Goal: Ask a question

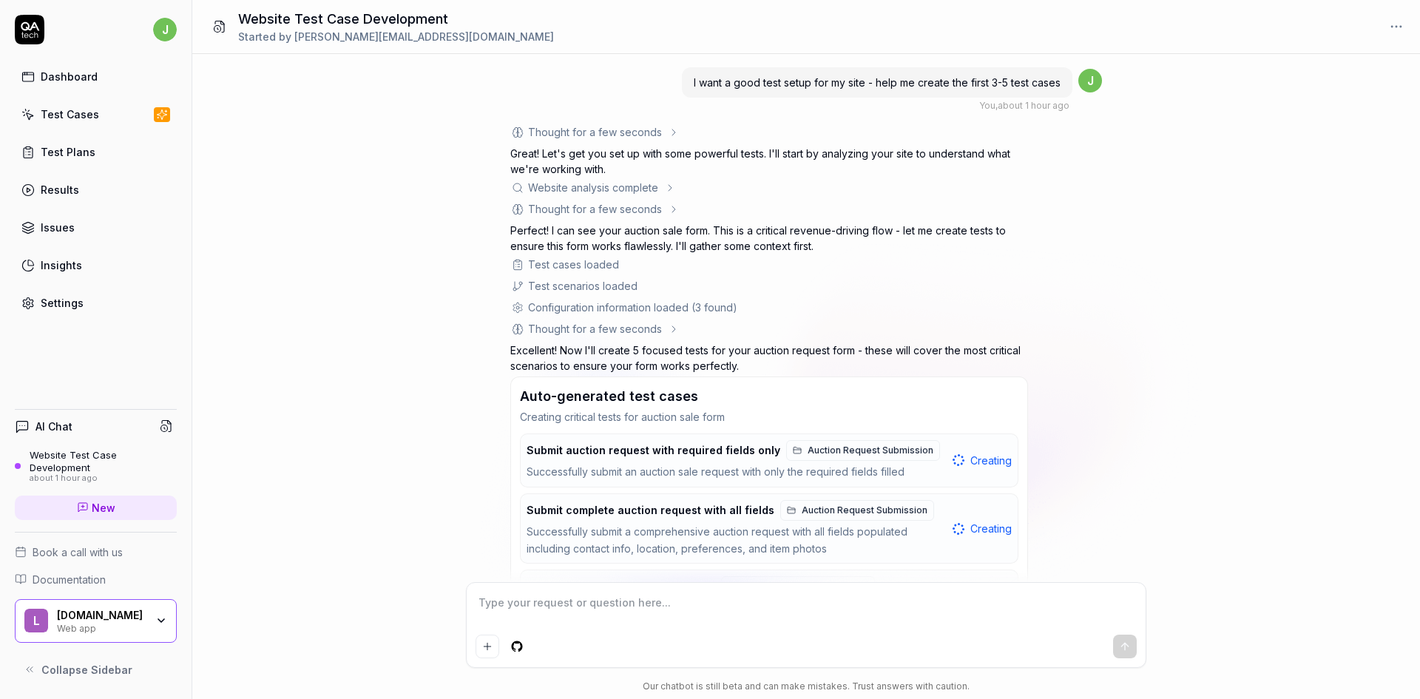
scroll to position [240, 0]
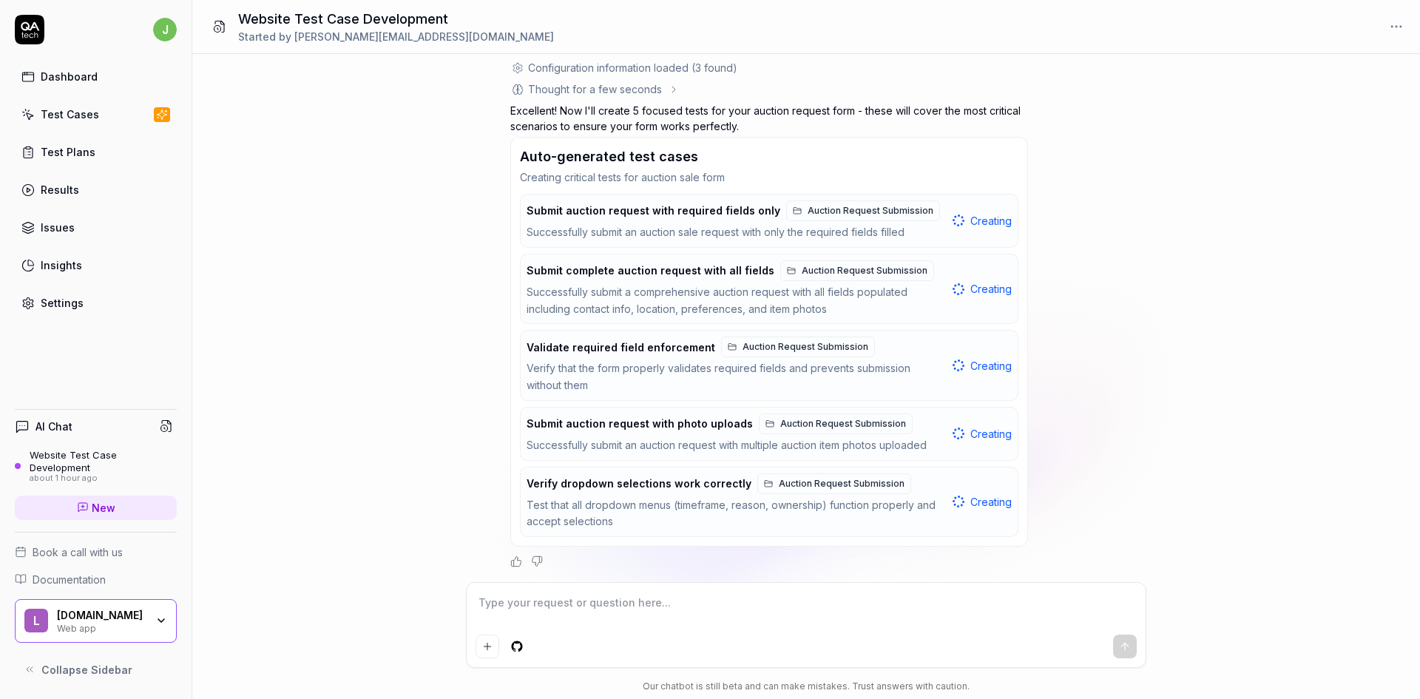
type textarea "*"
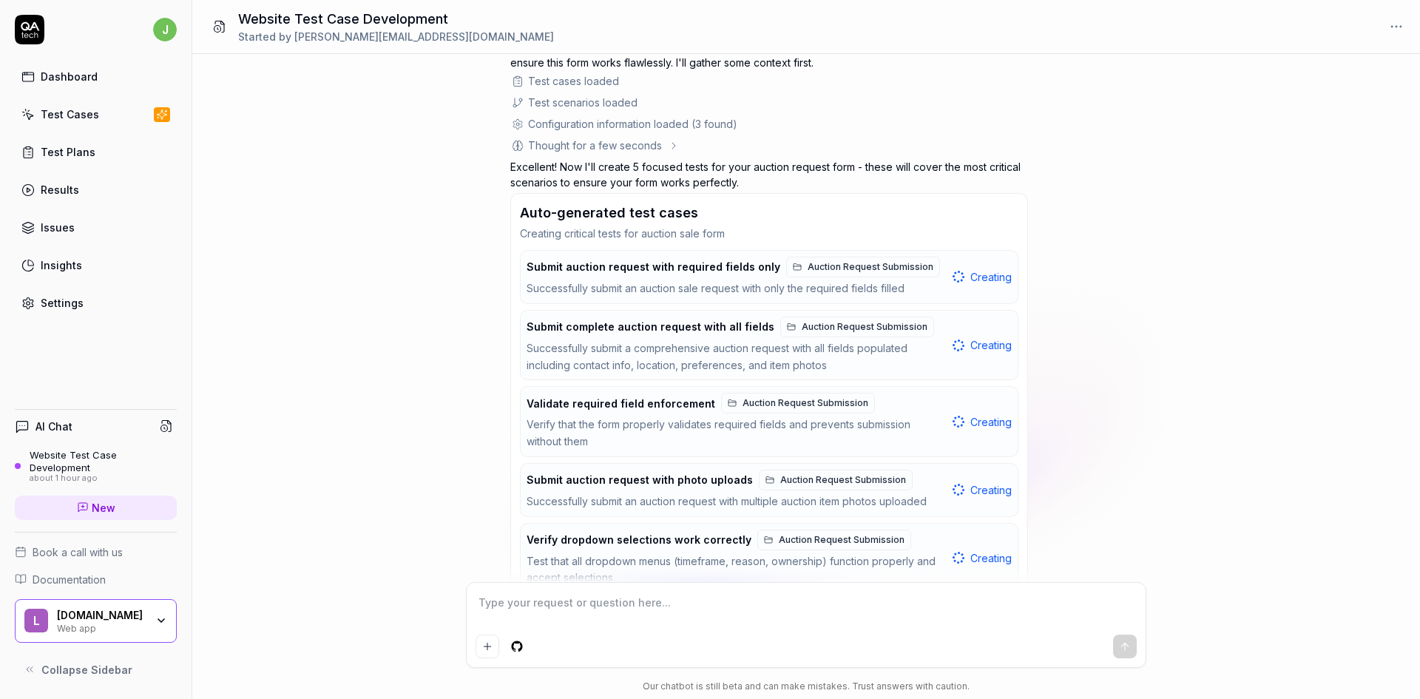
scroll to position [240, 0]
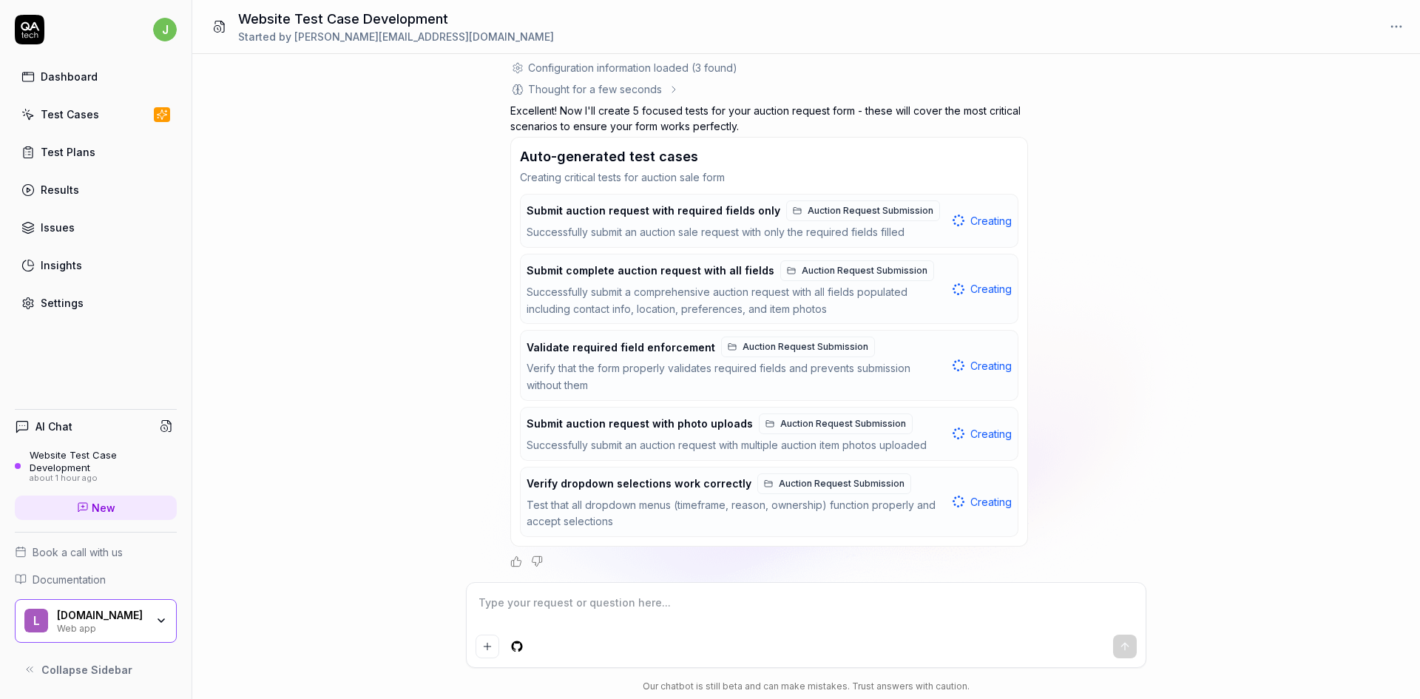
type textarea "*"
click at [542, 610] on textarea at bounding box center [806, 610] width 661 height 37
type textarea "I"
type textarea "*"
type textarea "Is"
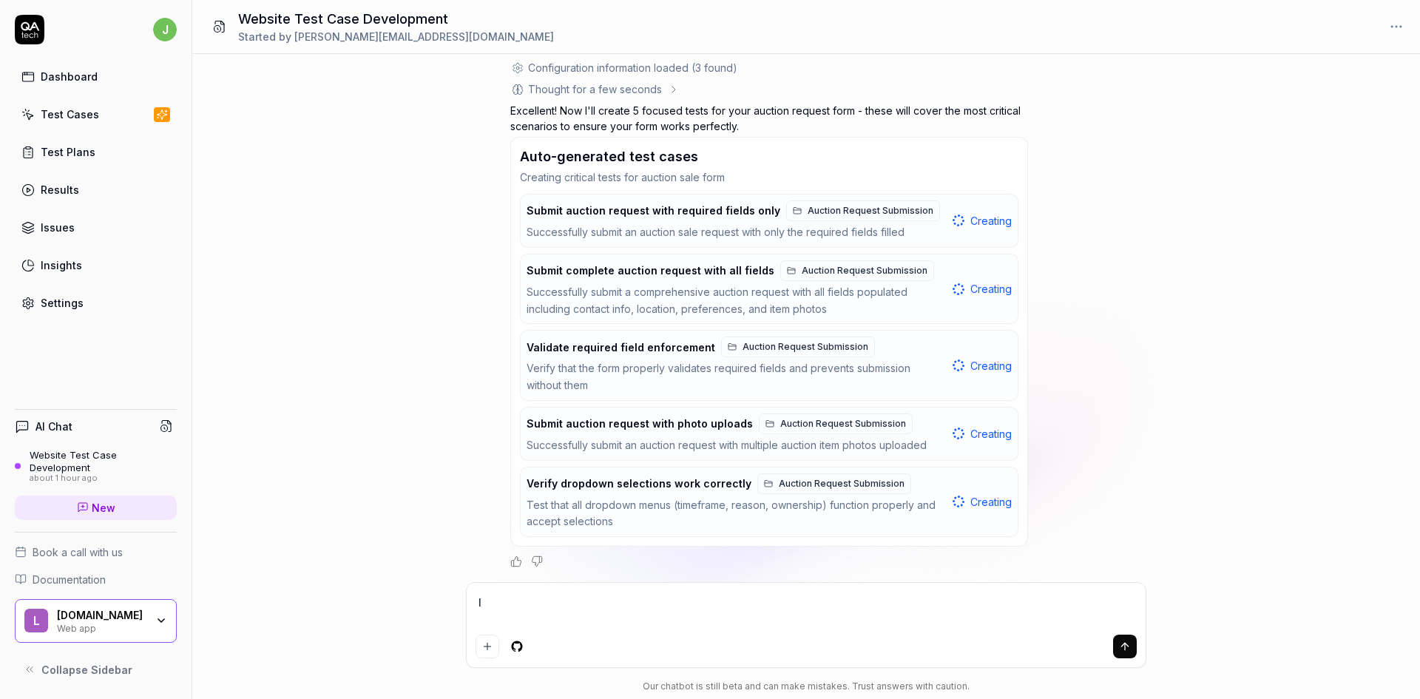
type textarea "*"
type textarea "Is"
type textarea "*"
type textarea "Is t"
type textarea "*"
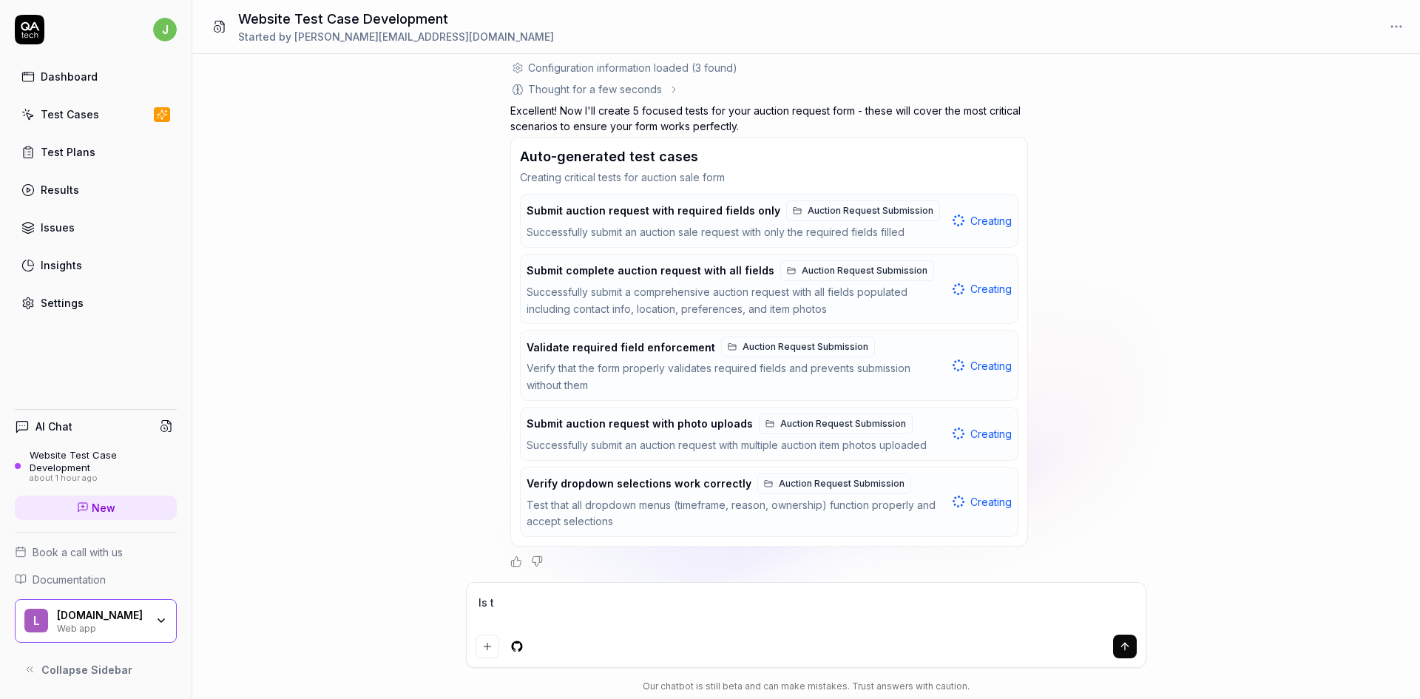
type textarea "Is th"
type textarea "*"
type textarea "Is the"
type textarea "*"
type textarea "Is the"
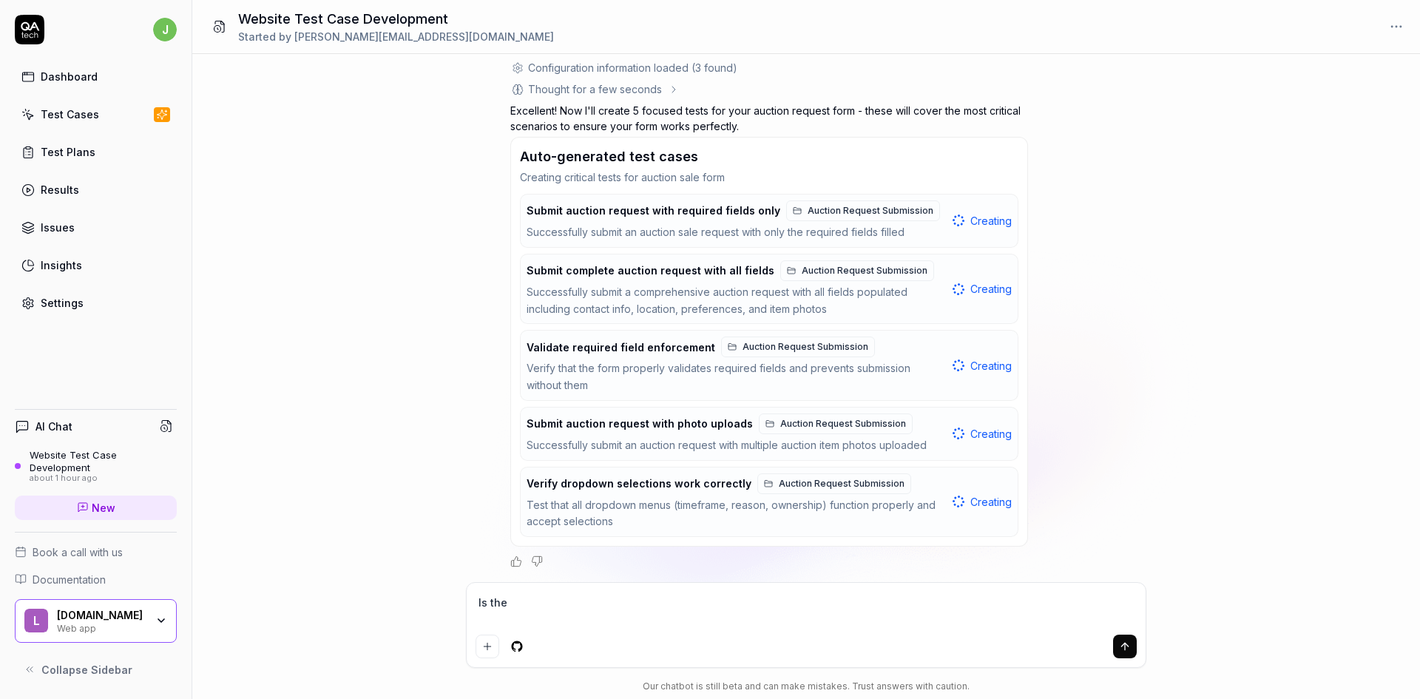
type textarea "*"
type textarea "Is the g"
type textarea "*"
type textarea "Is the ge"
type textarea "*"
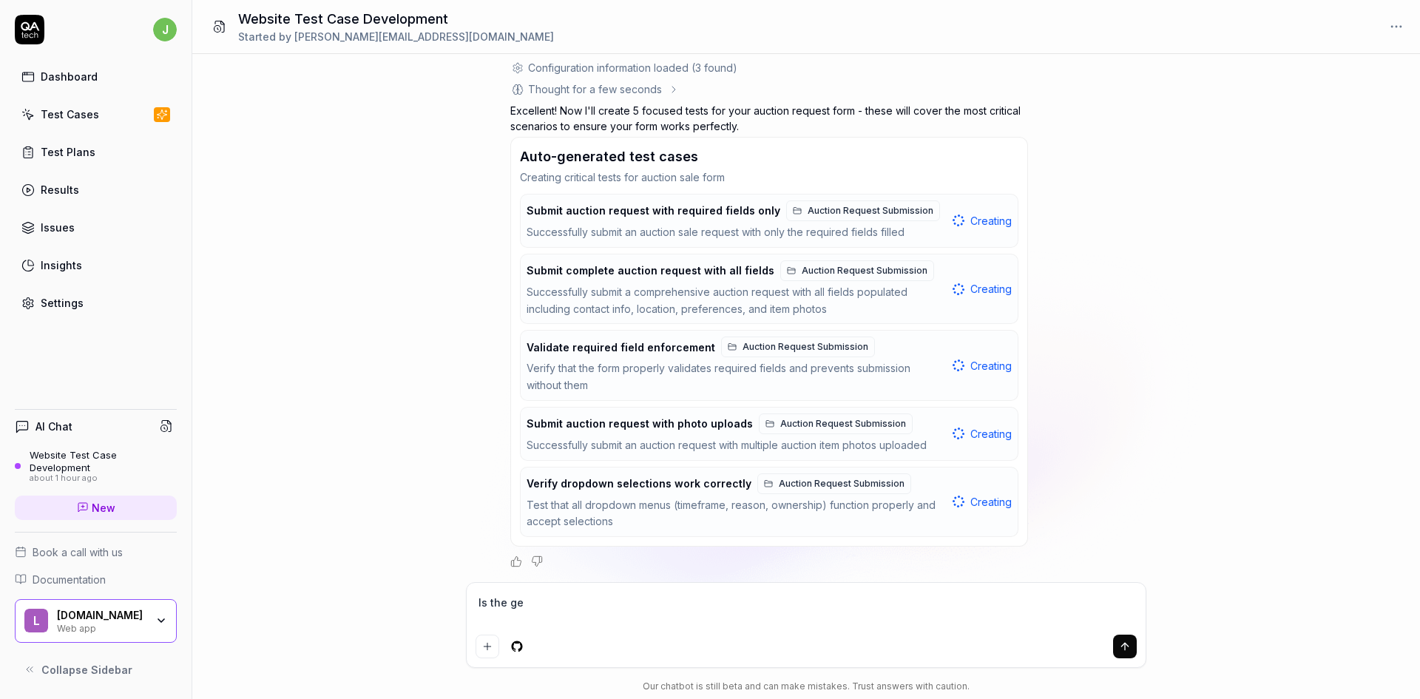
type textarea "Is the gen"
type textarea "*"
type textarea "Is the gene"
type textarea "*"
type textarea "Is the gener"
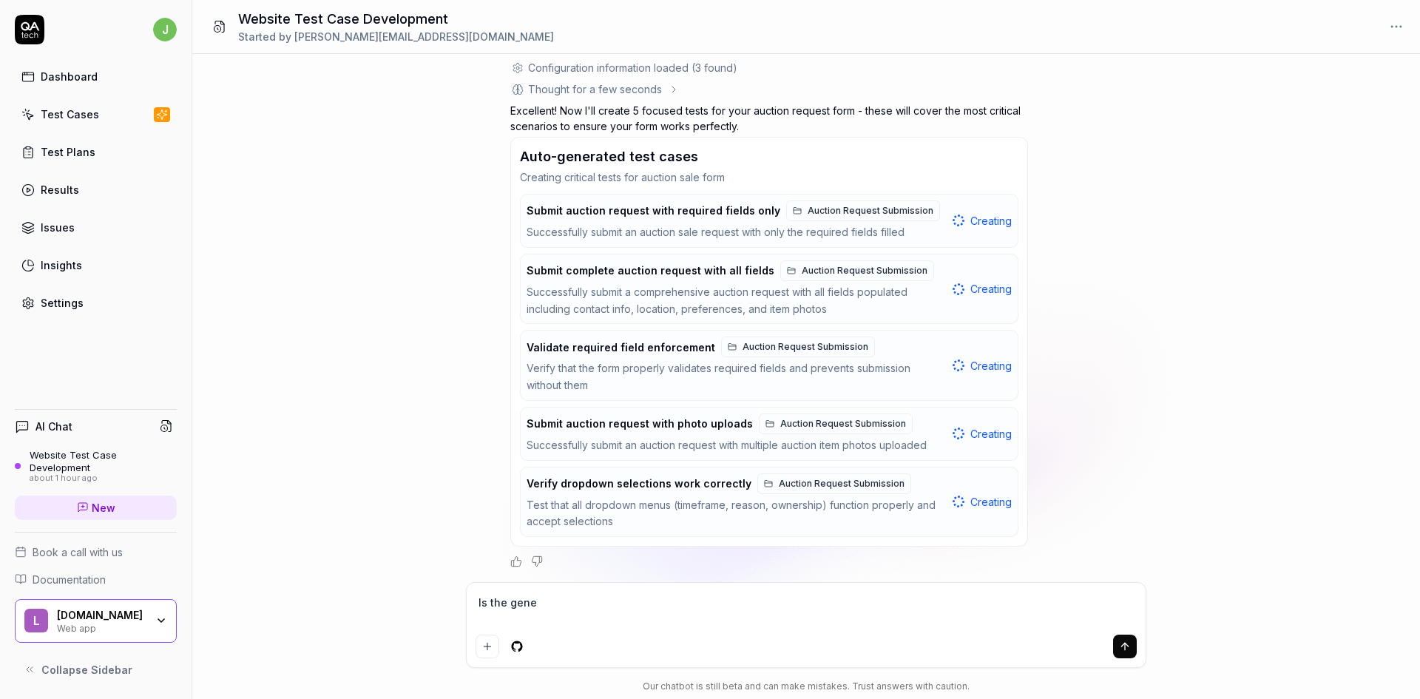
type textarea "*"
type textarea "Is the genera"
type textarea "*"
type textarea "Is the generat"
type textarea "*"
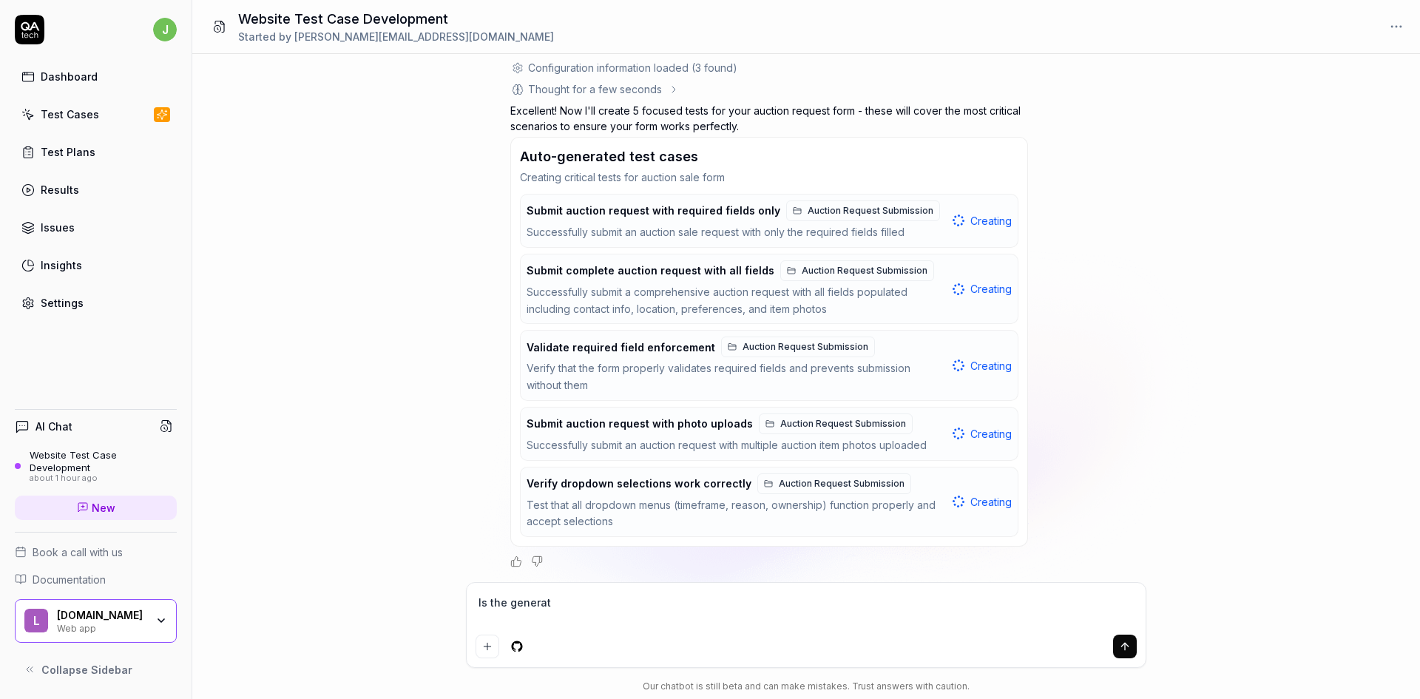
type textarea "Is the generate"
type textarea "*"
type textarea "Is the generated"
type textarea "*"
type textarea "Is the generated"
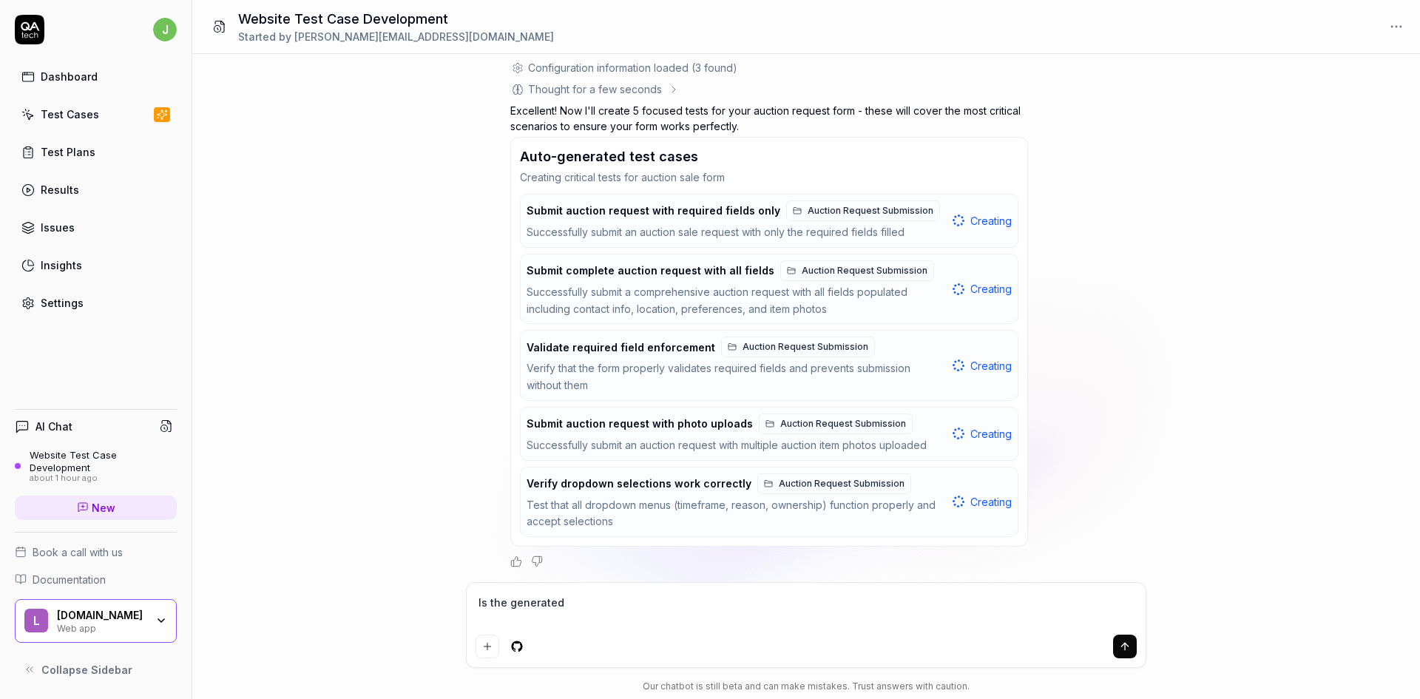
type textarea "*"
type textarea "Is the generated t"
type textarea "*"
type textarea "Is the generated te"
type textarea "*"
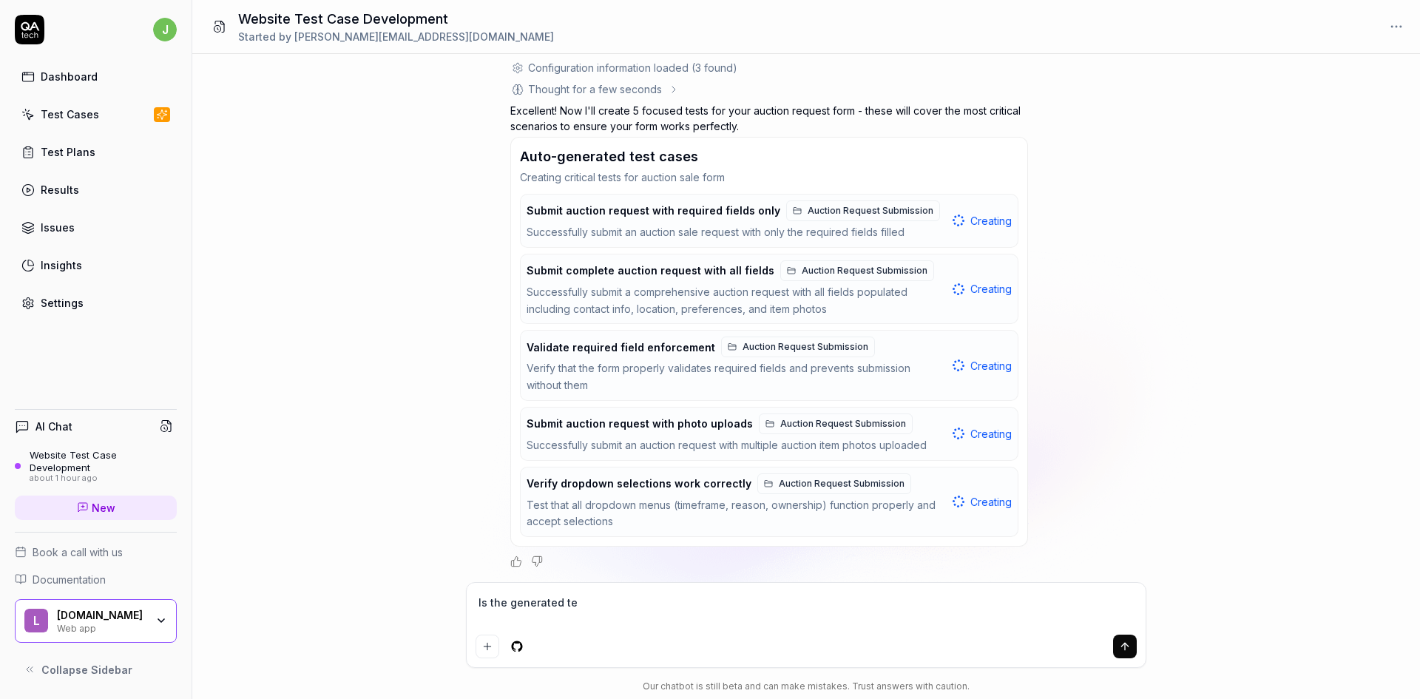
type textarea "Is the generated tes"
type textarea "*"
type textarea "Is the generated test"
type textarea "*"
type textarea "Is the generated test"
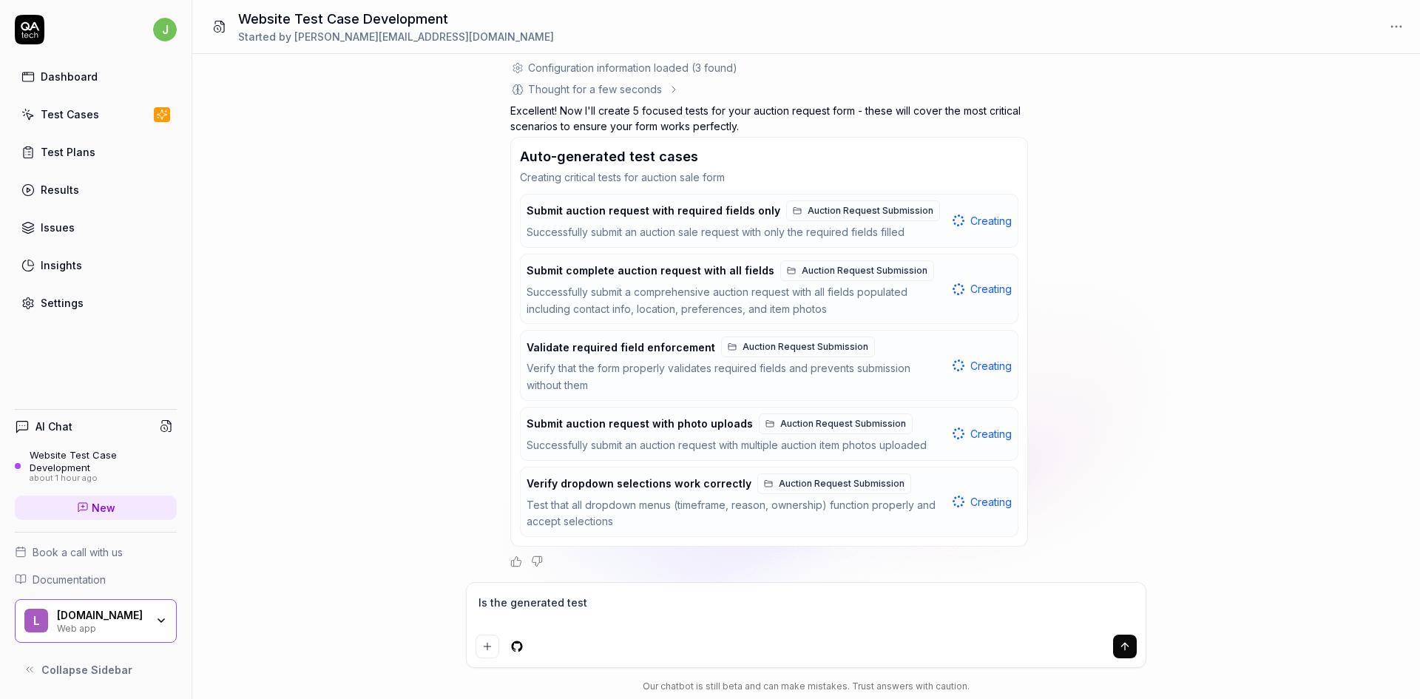
type textarea "*"
type textarea "Is the generated test c"
type textarea "*"
type textarea "Is the generated test ca"
type textarea "*"
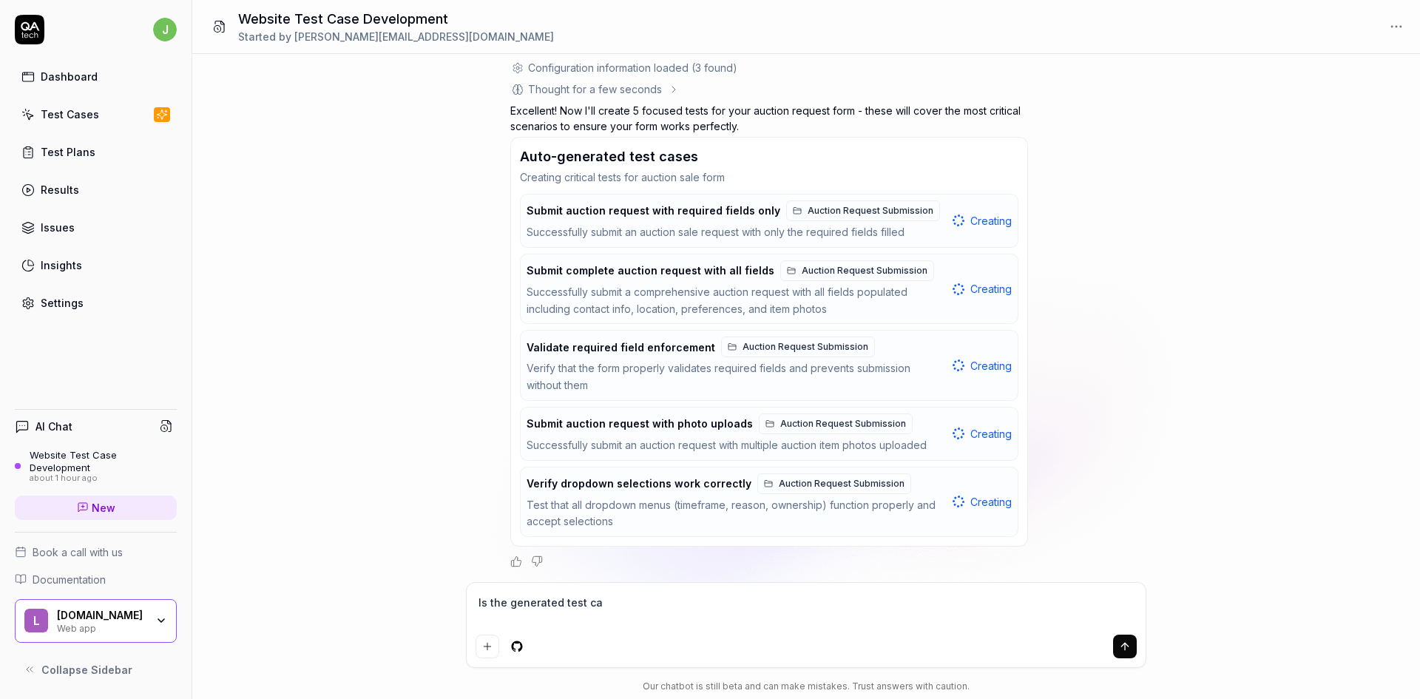
type textarea "Is the generated test car"
type textarea "*"
type textarea "Is the generated test ca"
type textarea "*"
type textarea "Is the generated test cas"
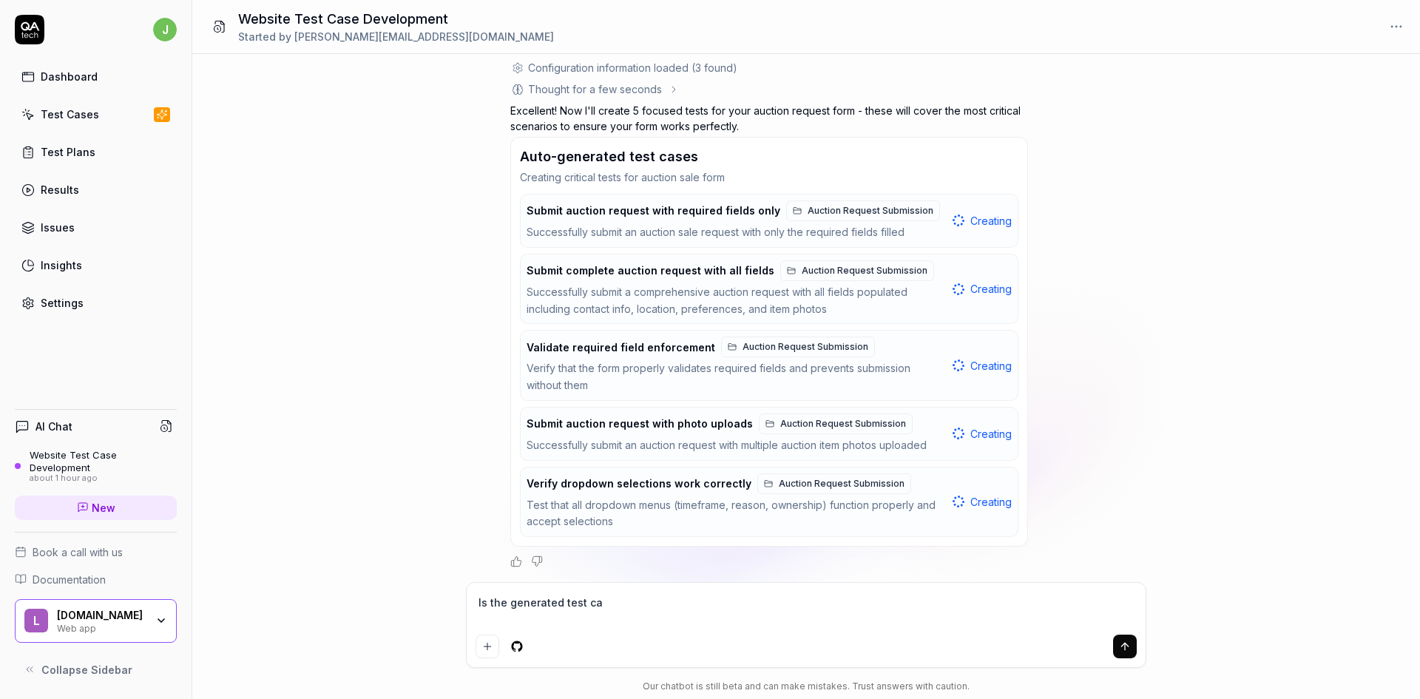
type textarea "*"
type textarea "Is the generated test case"
type textarea "*"
type textarea "Is the generated test cases"
type textarea "*"
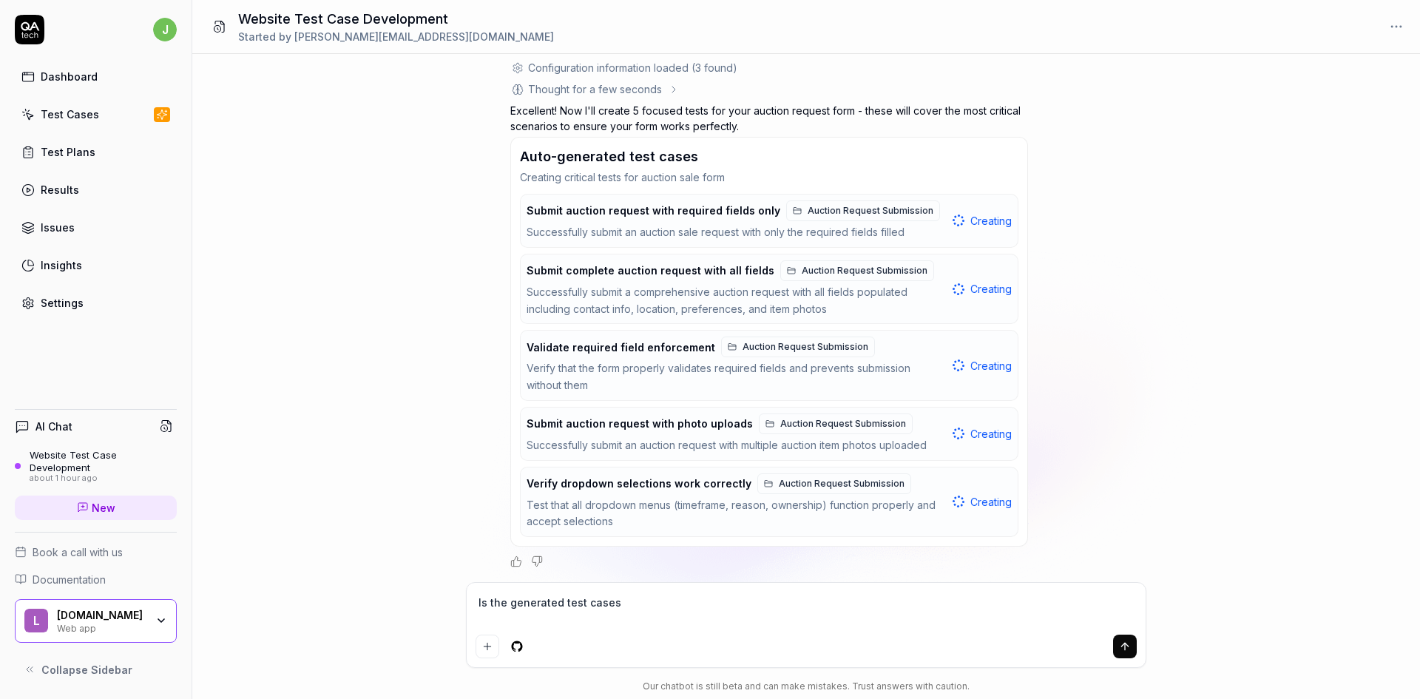
type textarea "Is the generated test cases"
type textarea "*"
type textarea "Is the generated test cases r"
type textarea "*"
type textarea "Is the generated test cases re"
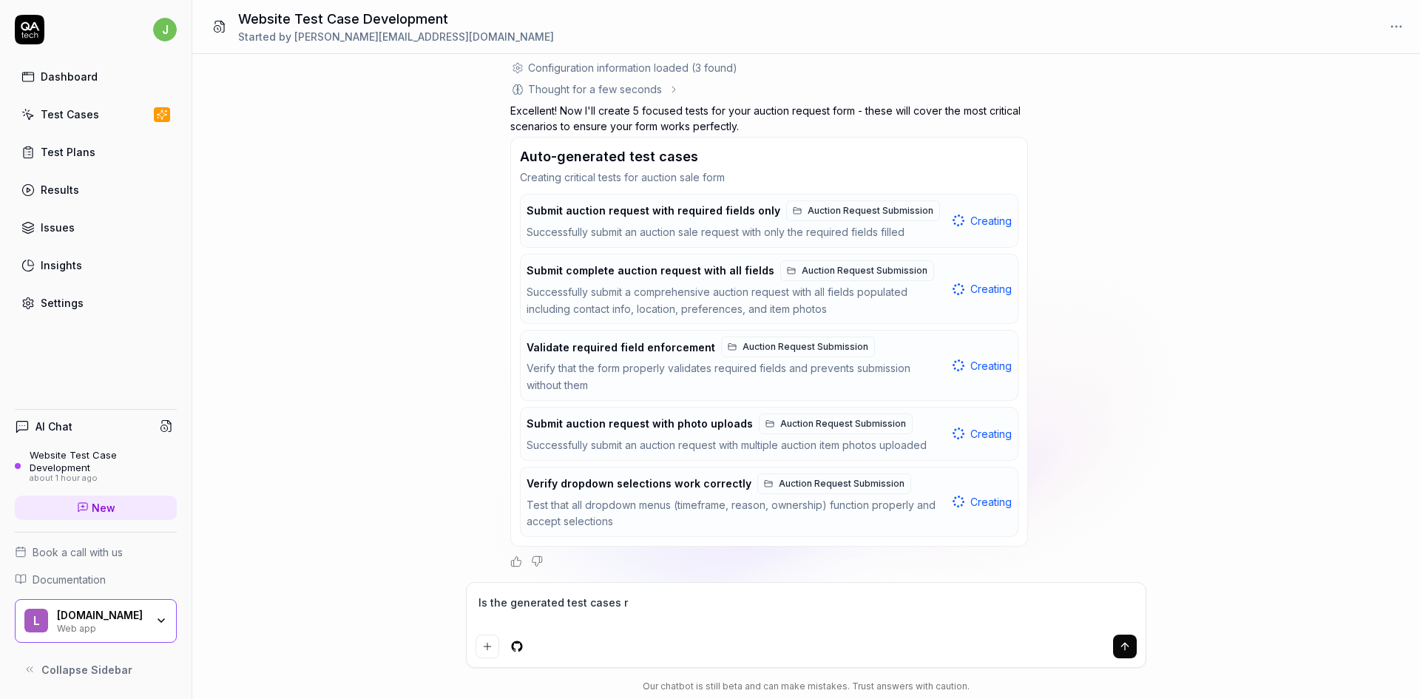
type textarea "*"
type textarea "Is the generated test cases rea"
type textarea "*"
type textarea "Is the generated test cases read"
type textarea "*"
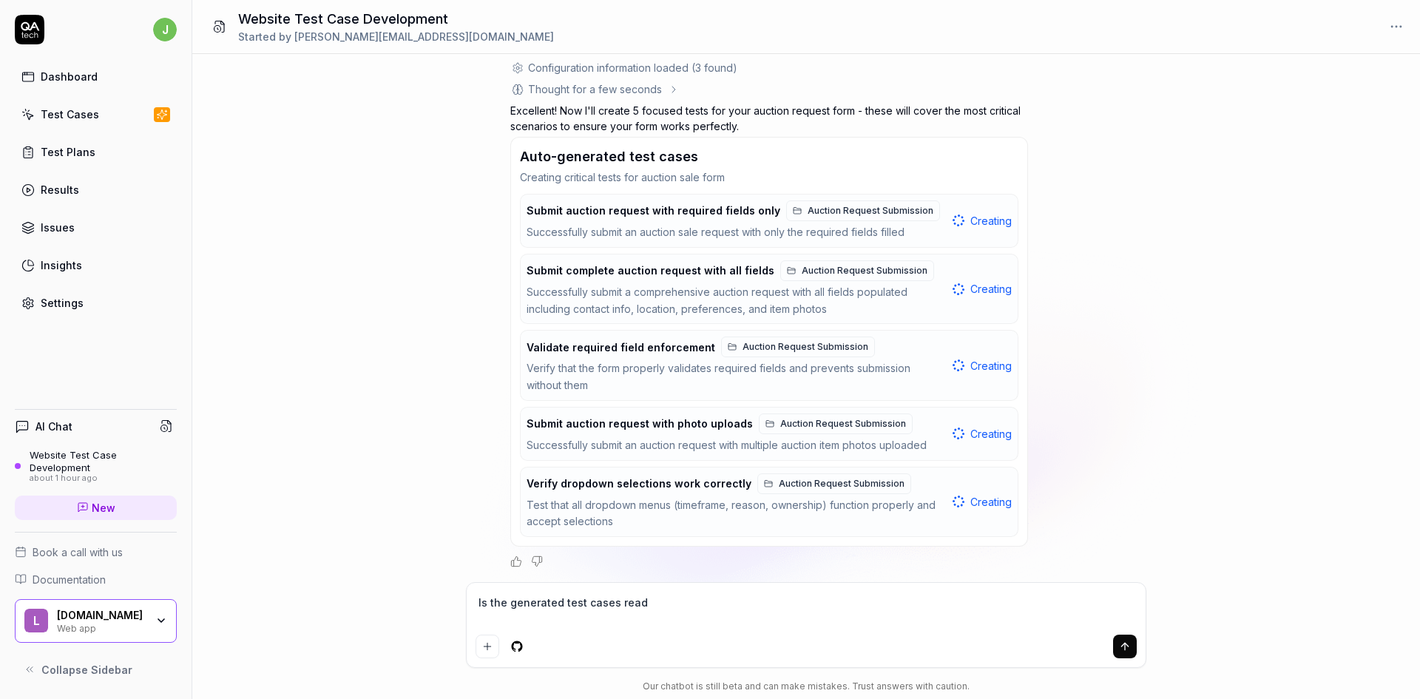
type textarea "Is the generated test cases ready"
type textarea "*"
type textarea "Is the generated test cases ready?"
type textarea "*"
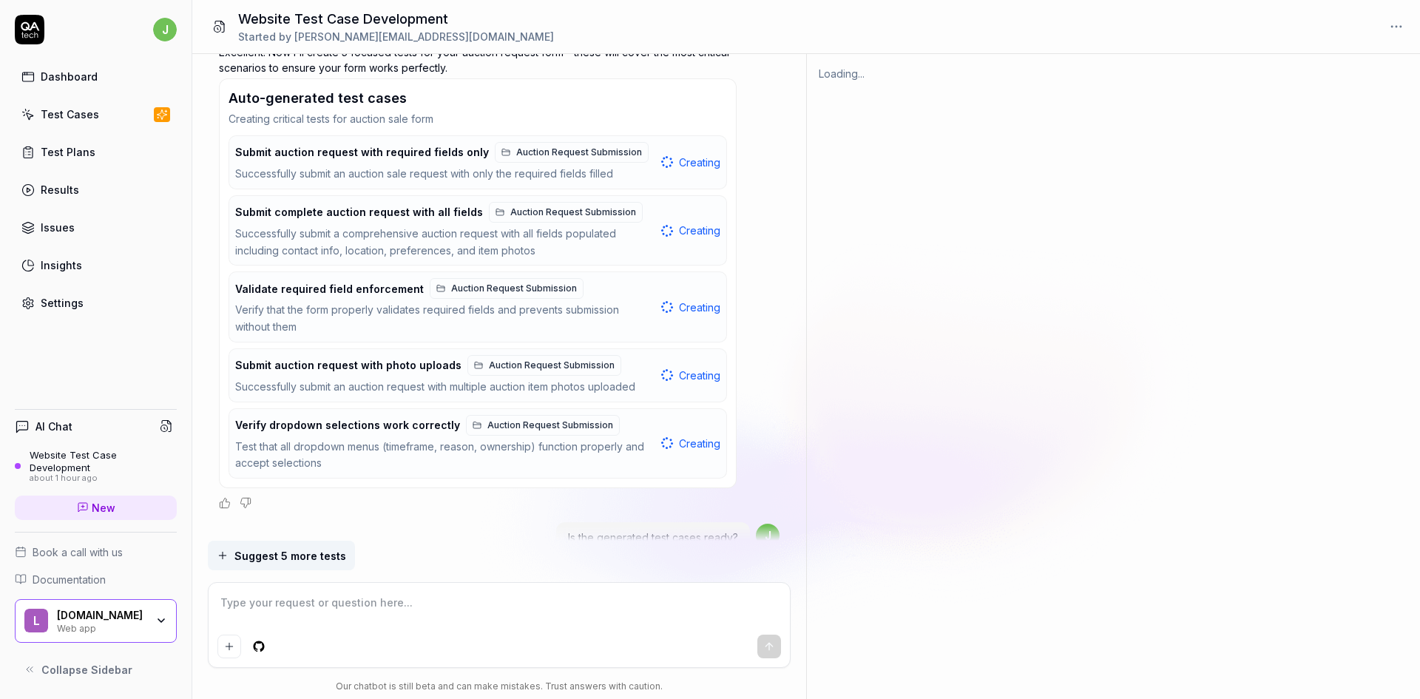
type textarea "*"
